Goal: Communication & Community: Connect with others

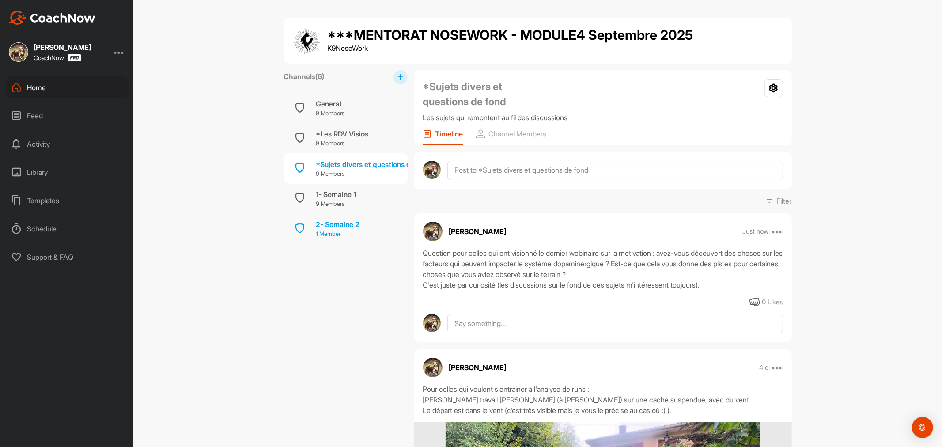
click at [333, 219] on div "2- Semaine 2" at bounding box center [338, 224] width 44 height 11
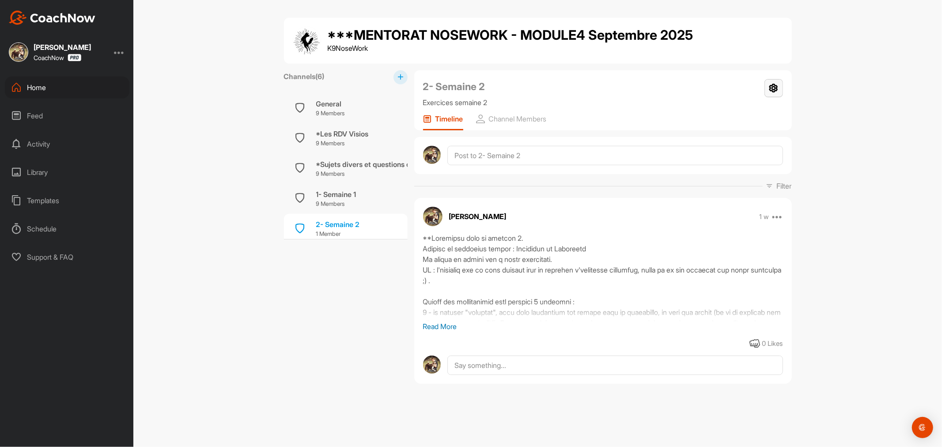
click at [773, 90] on icon at bounding box center [773, 88] width 19 height 18
click at [527, 115] on p "Channel Members" at bounding box center [518, 118] width 58 height 9
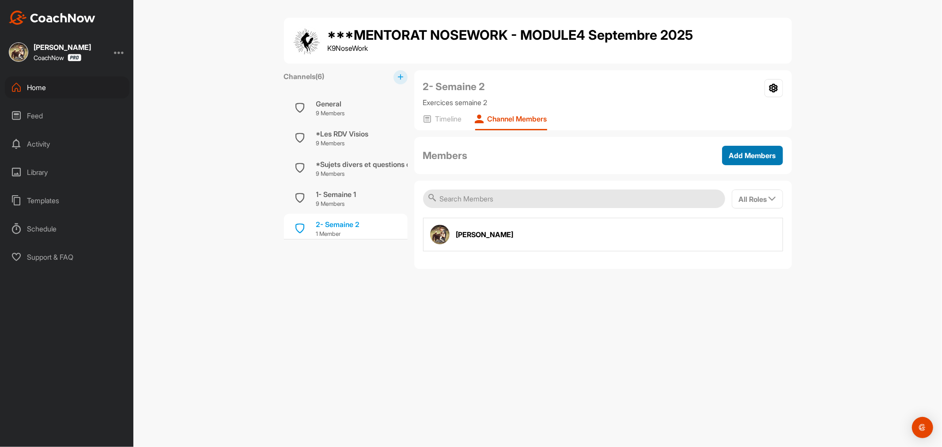
click at [761, 154] on span "Add Members" at bounding box center [752, 155] width 47 height 9
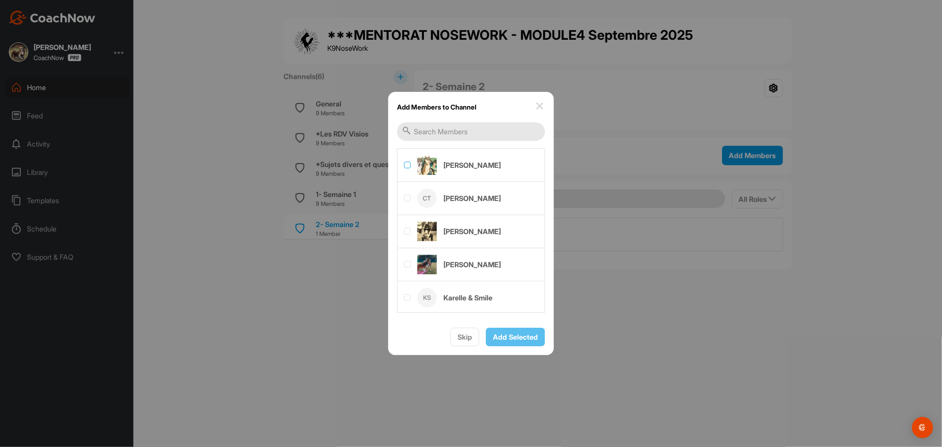
click at [407, 163] on label at bounding box center [407, 165] width 7 height 7
click at [404, 162] on input "checkbox" at bounding box center [404, 162] width 0 height 0
checkbox input "true"
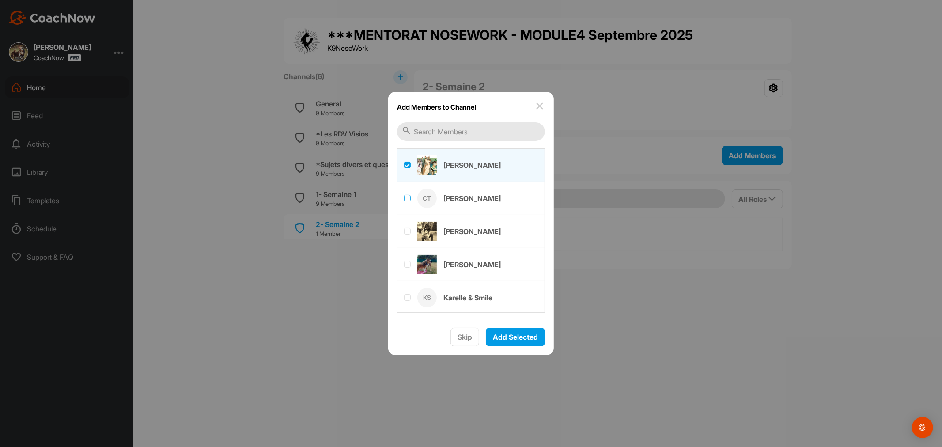
click at [406, 197] on label at bounding box center [407, 198] width 7 height 7
click at [404, 195] on input "checkbox" at bounding box center [404, 195] width 0 height 0
checkbox input "true"
click at [409, 230] on label at bounding box center [407, 231] width 7 height 7
click at [404, 228] on input "checkbox" at bounding box center [404, 228] width 0 height 0
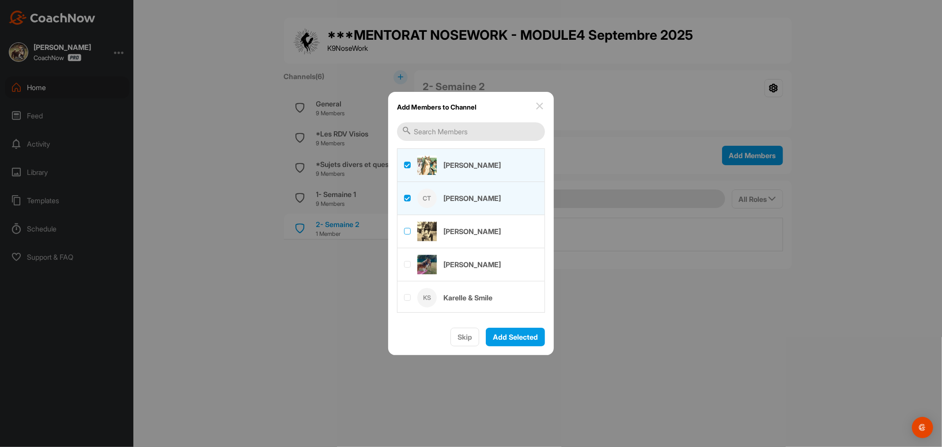
checkbox input "true"
click at [405, 264] on label at bounding box center [407, 264] width 7 height 7
click at [404, 261] on input "checkbox" at bounding box center [404, 261] width 0 height 0
checkbox input "true"
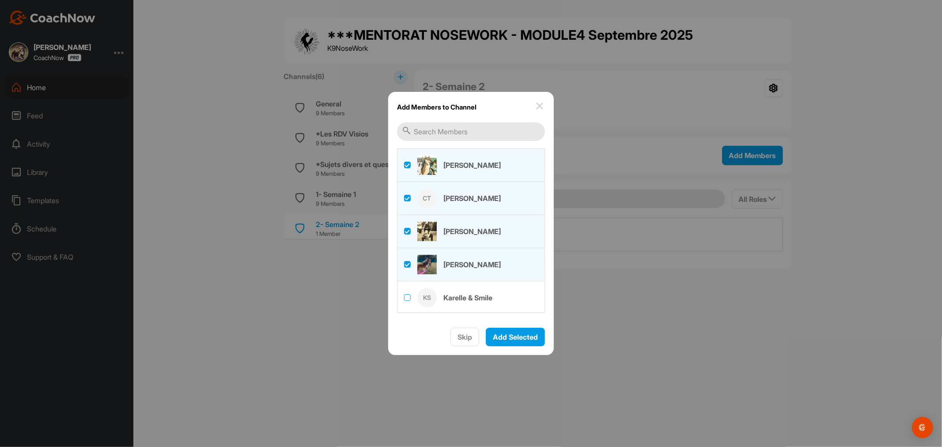
click at [406, 296] on label at bounding box center [407, 297] width 7 height 7
click at [404, 295] on input "checkbox" at bounding box center [404, 294] width 0 height 0
checkbox input "true"
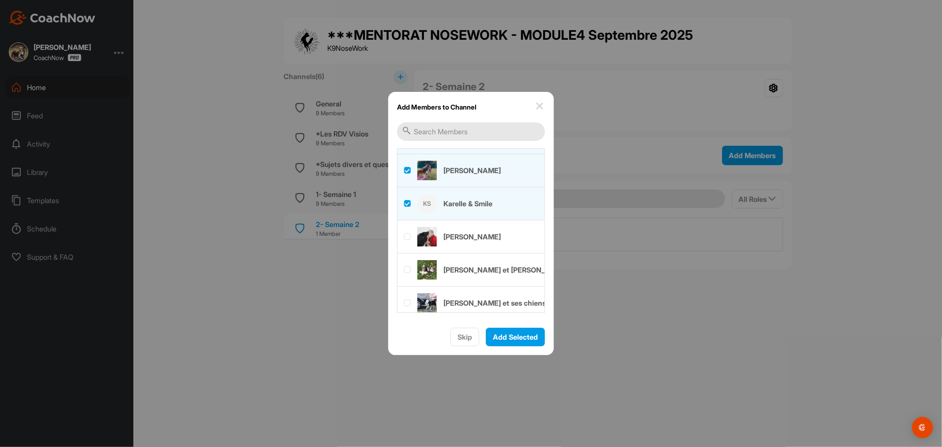
scroll to position [102, 0]
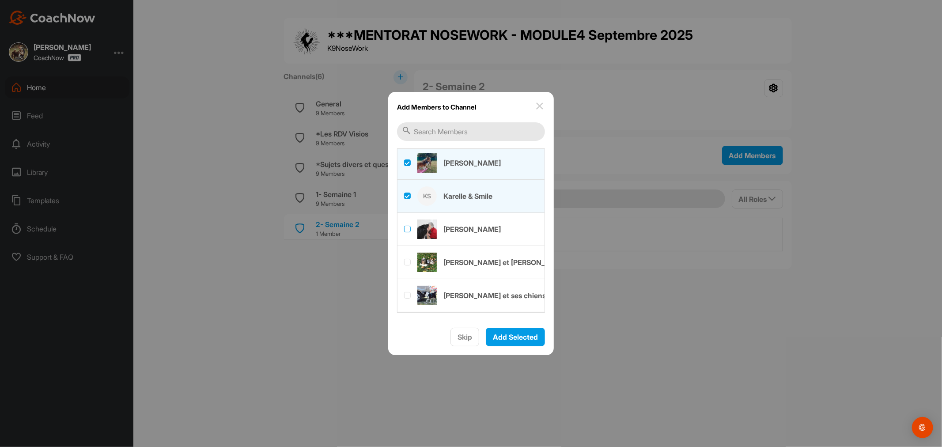
click at [408, 228] on label at bounding box center [407, 229] width 7 height 7
click at [404, 226] on input "checkbox" at bounding box center [404, 226] width 0 height 0
checkbox input "true"
click at [405, 264] on label at bounding box center [407, 262] width 7 height 7
click at [404, 259] on input "checkbox" at bounding box center [404, 259] width 0 height 0
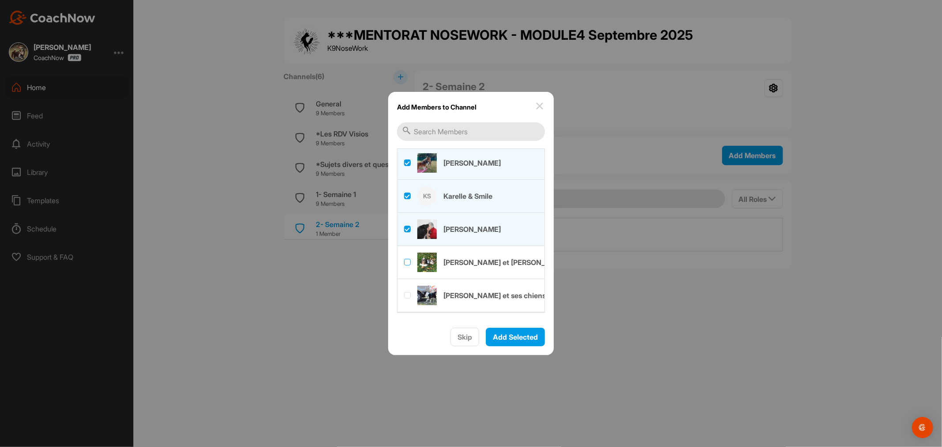
checkbox input "true"
click at [408, 295] on label at bounding box center [407, 295] width 7 height 7
click at [404, 292] on input "checkbox" at bounding box center [404, 292] width 0 height 0
checkbox input "true"
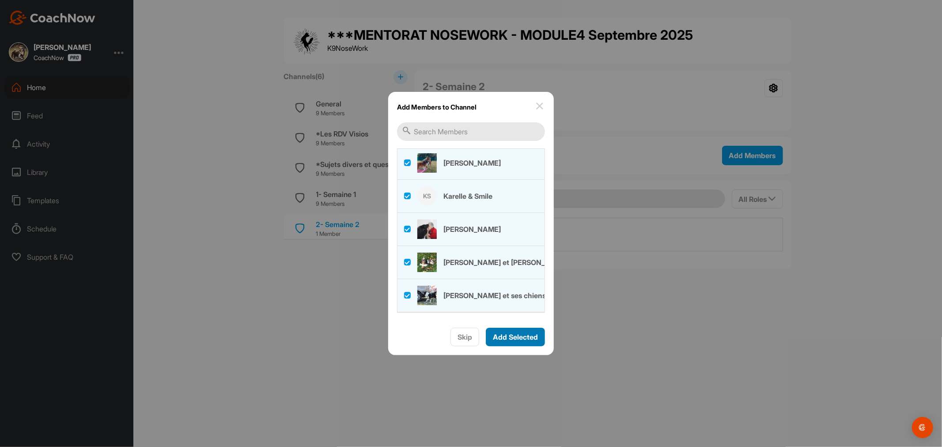
click at [525, 336] on span "Add Selected" at bounding box center [515, 337] width 45 height 9
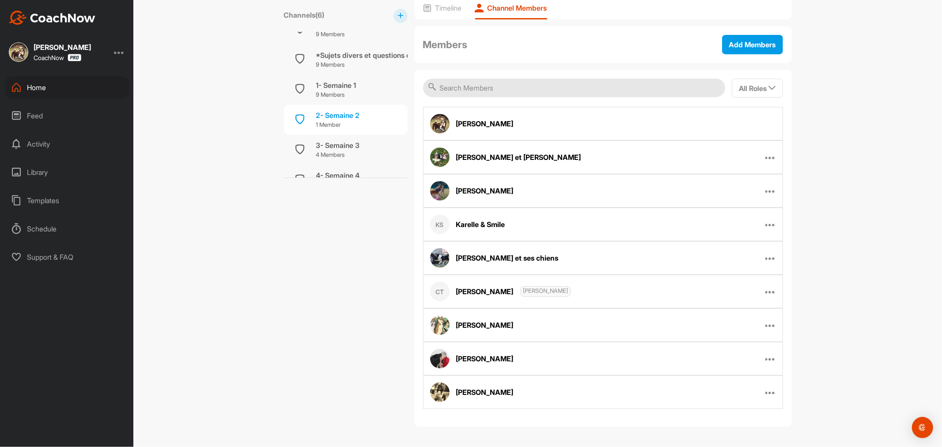
scroll to position [73, 0]
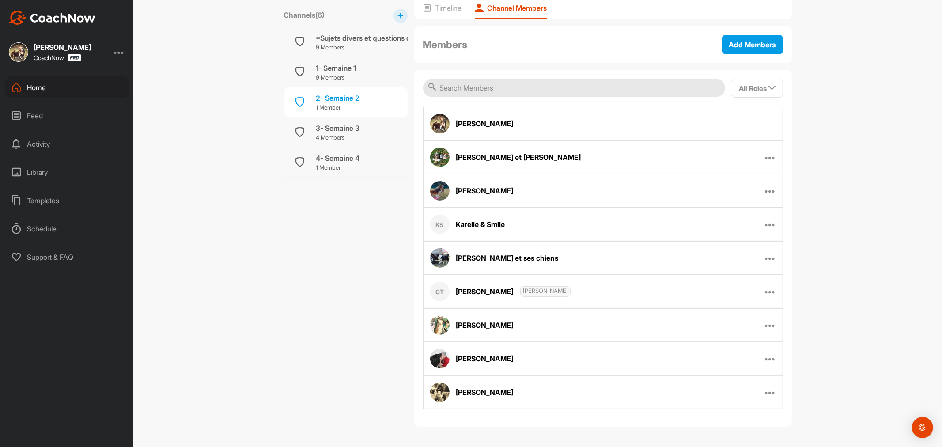
click at [381, 213] on div "Channels ( 6 ) General 9 Members *Les RDV Visios 9 Members *Sujets divers et qu…" at bounding box center [346, 192] width 124 height 467
click at [816, 255] on div "***MENTORAT NOSEWORK - MODULE4 Septembre 2025 K9NoseWork Channels ( 6 ) General…" at bounding box center [537, 223] width 809 height 447
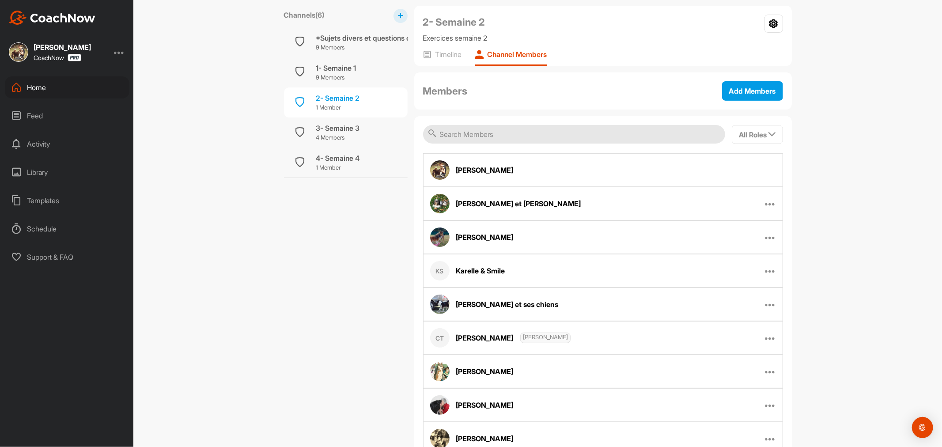
scroll to position [0, 0]
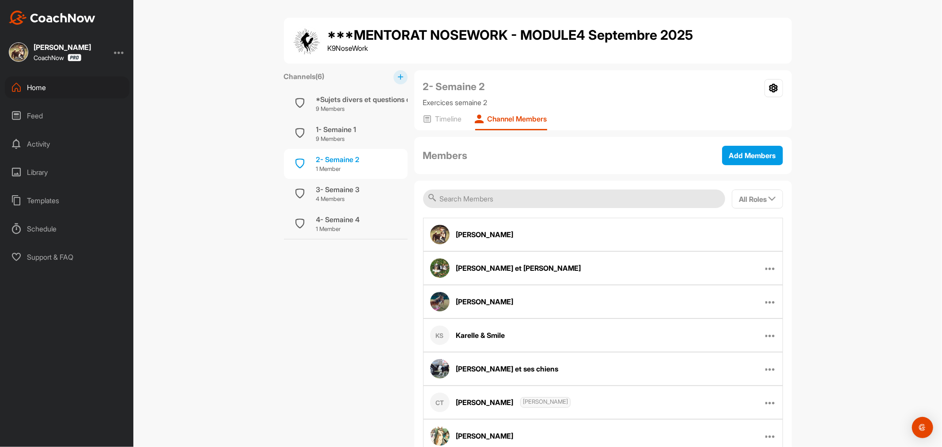
click at [41, 87] on div "Home" at bounding box center [67, 87] width 125 height 22
